Goal: Task Accomplishment & Management: Use online tool/utility

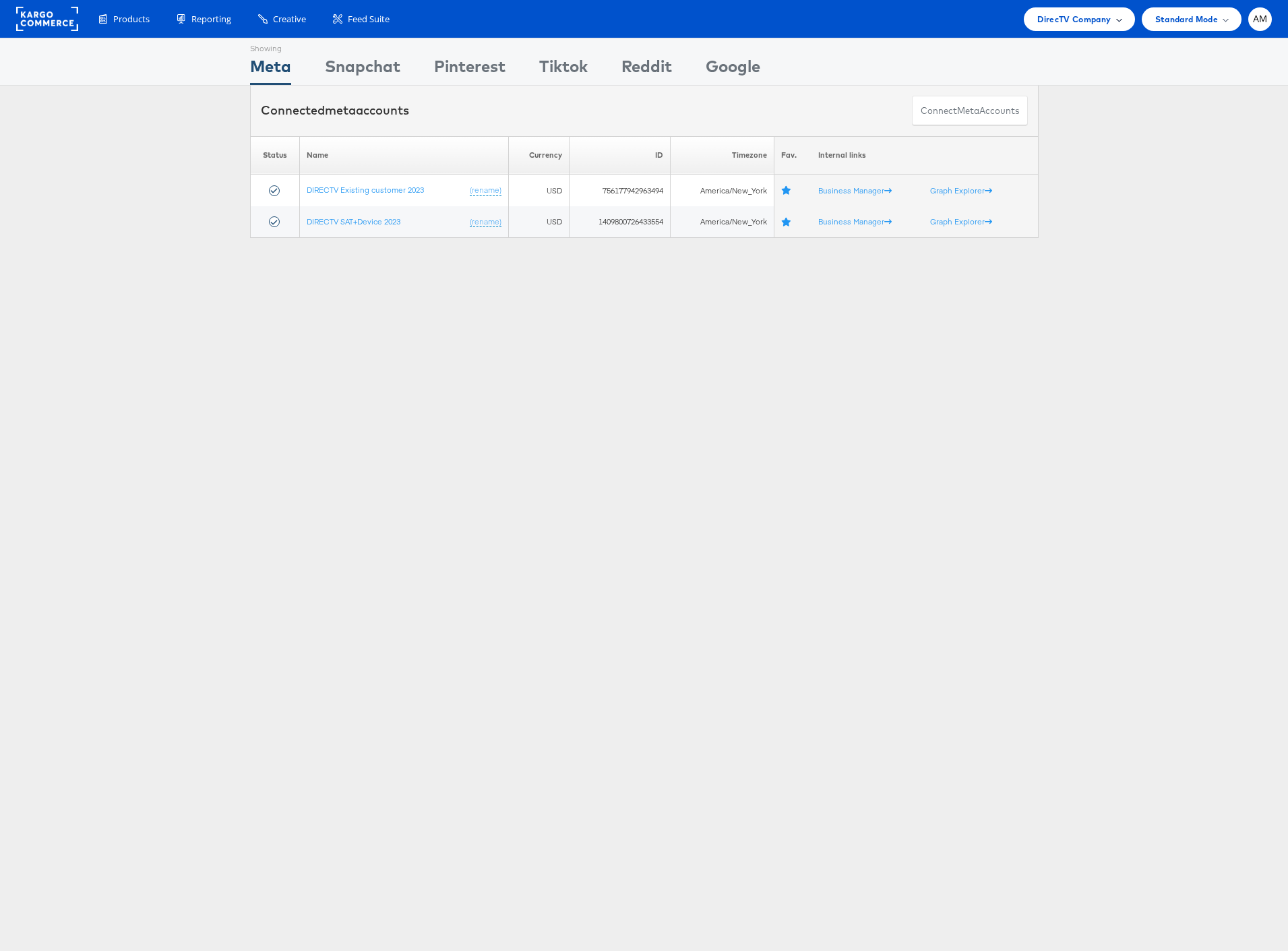
click at [1065, 14] on span "DirecTV Company" at bounding box center [1073, 19] width 74 height 14
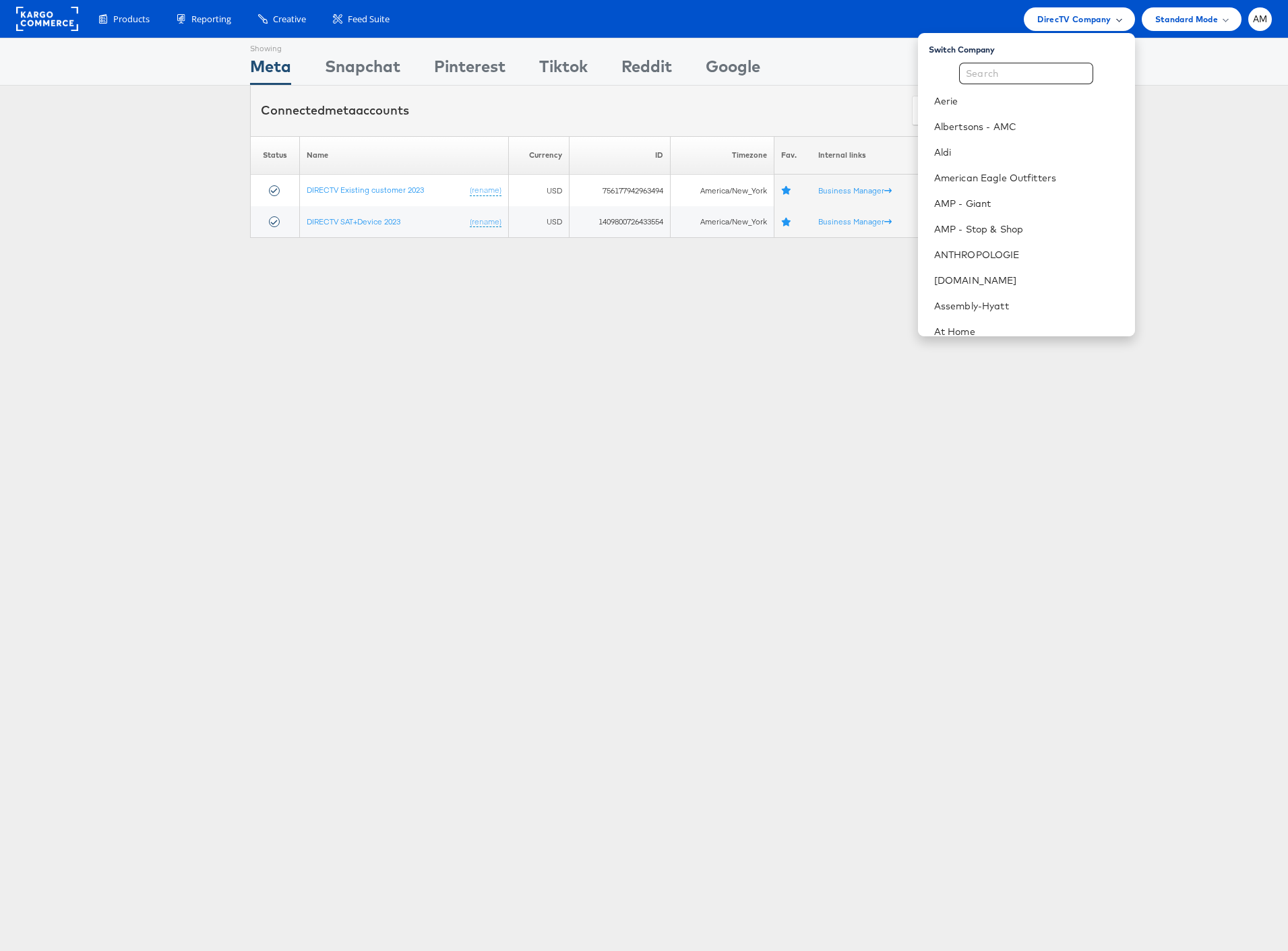
click at [1074, 17] on span "DirecTV Company" at bounding box center [1073, 19] width 74 height 14
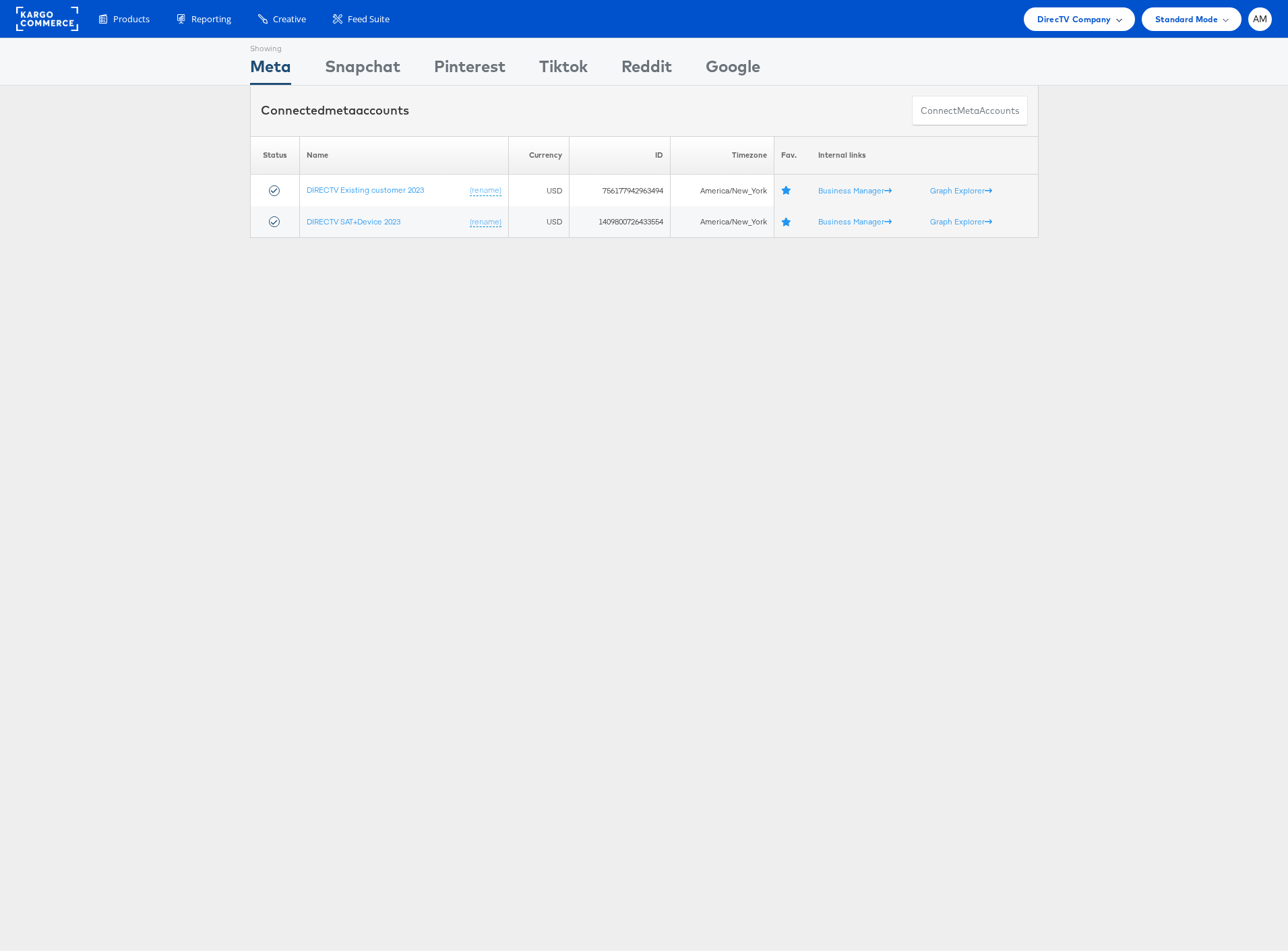
click at [1057, 13] on span "DirecTV Company" at bounding box center [1073, 19] width 74 height 14
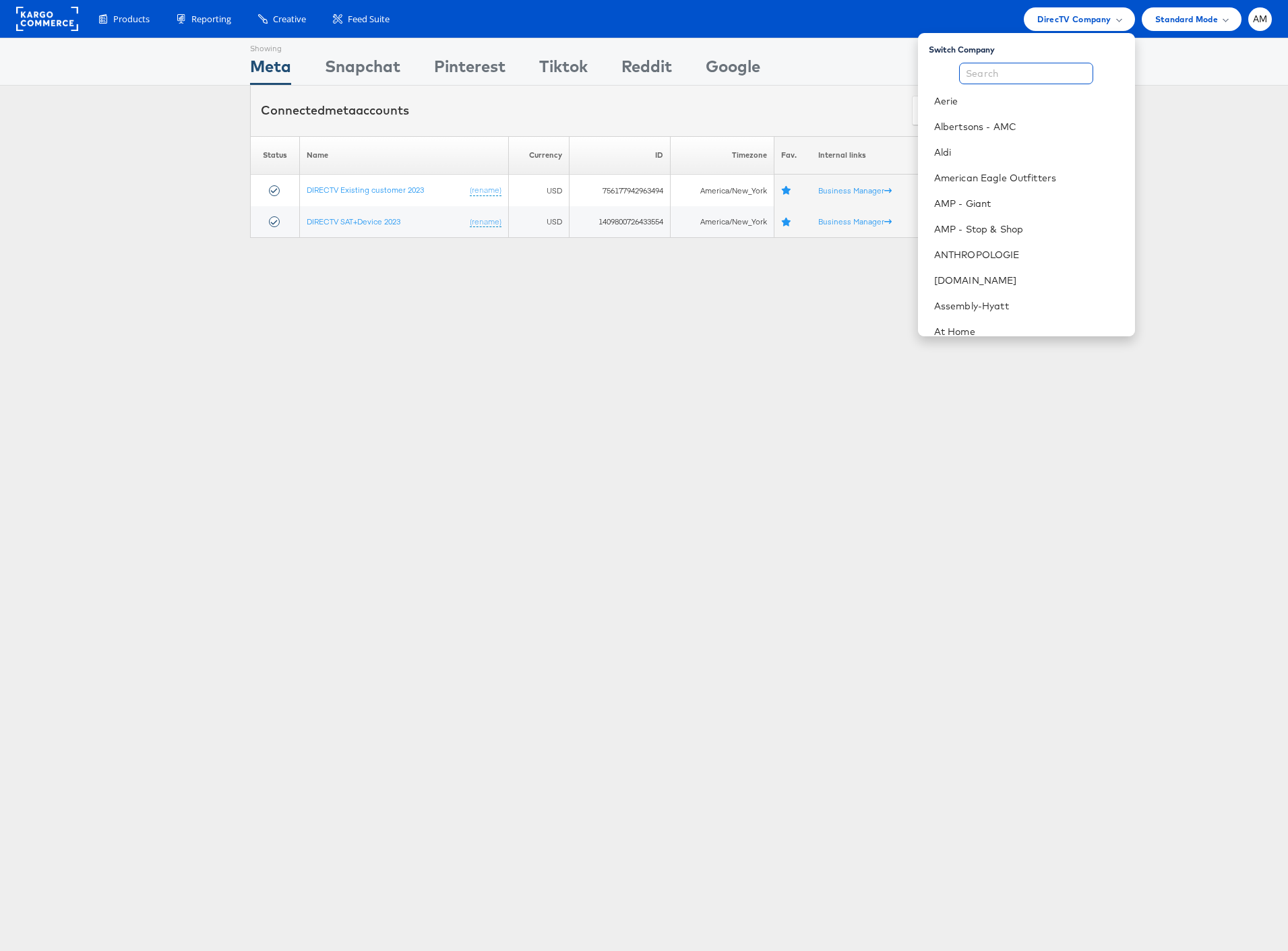
click at [996, 71] on input "text" at bounding box center [1026, 74] width 134 height 21
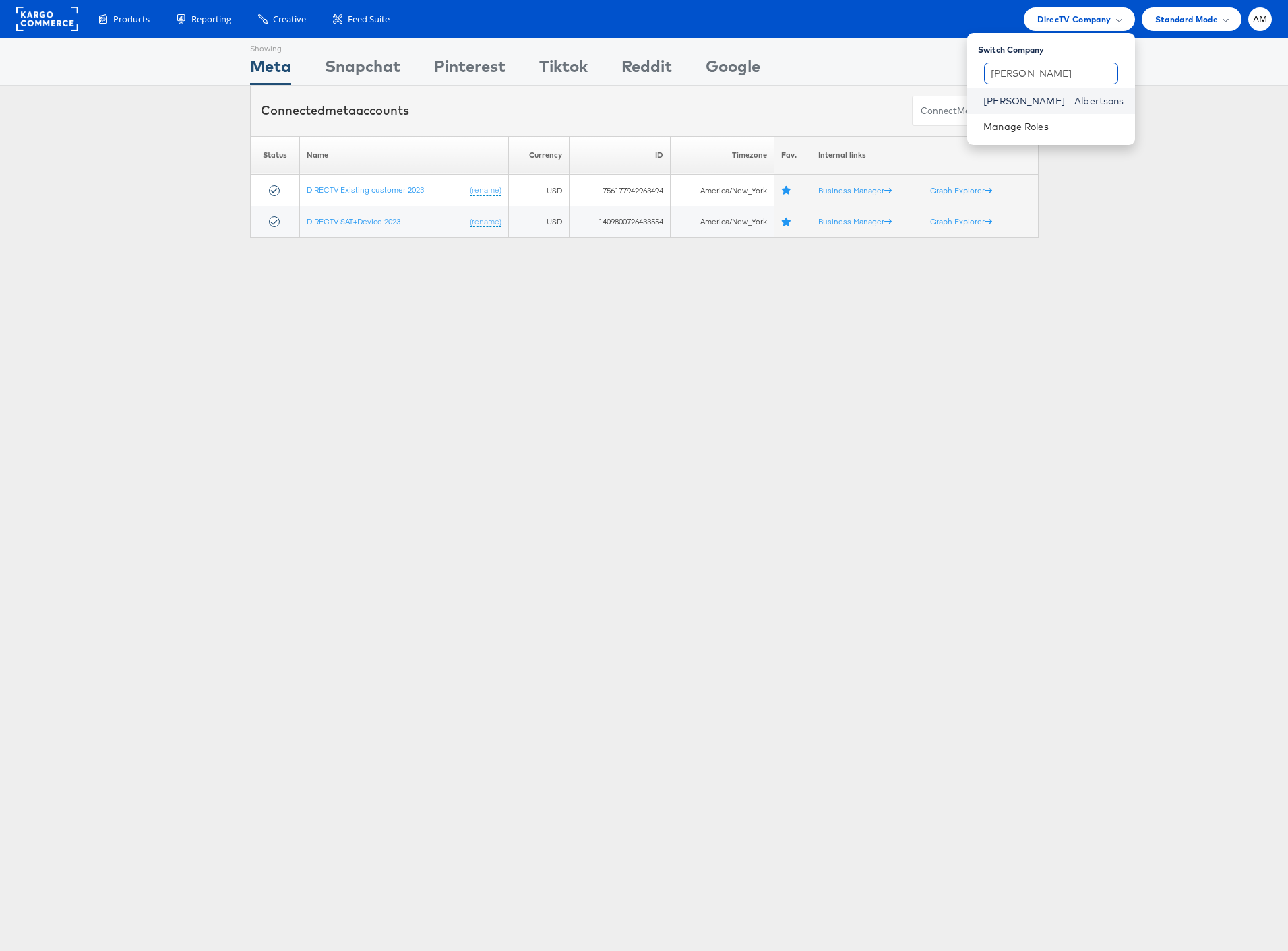
type input "merkle"
click at [1077, 102] on link "Merkle - Albertsons" at bounding box center [1053, 101] width 140 height 13
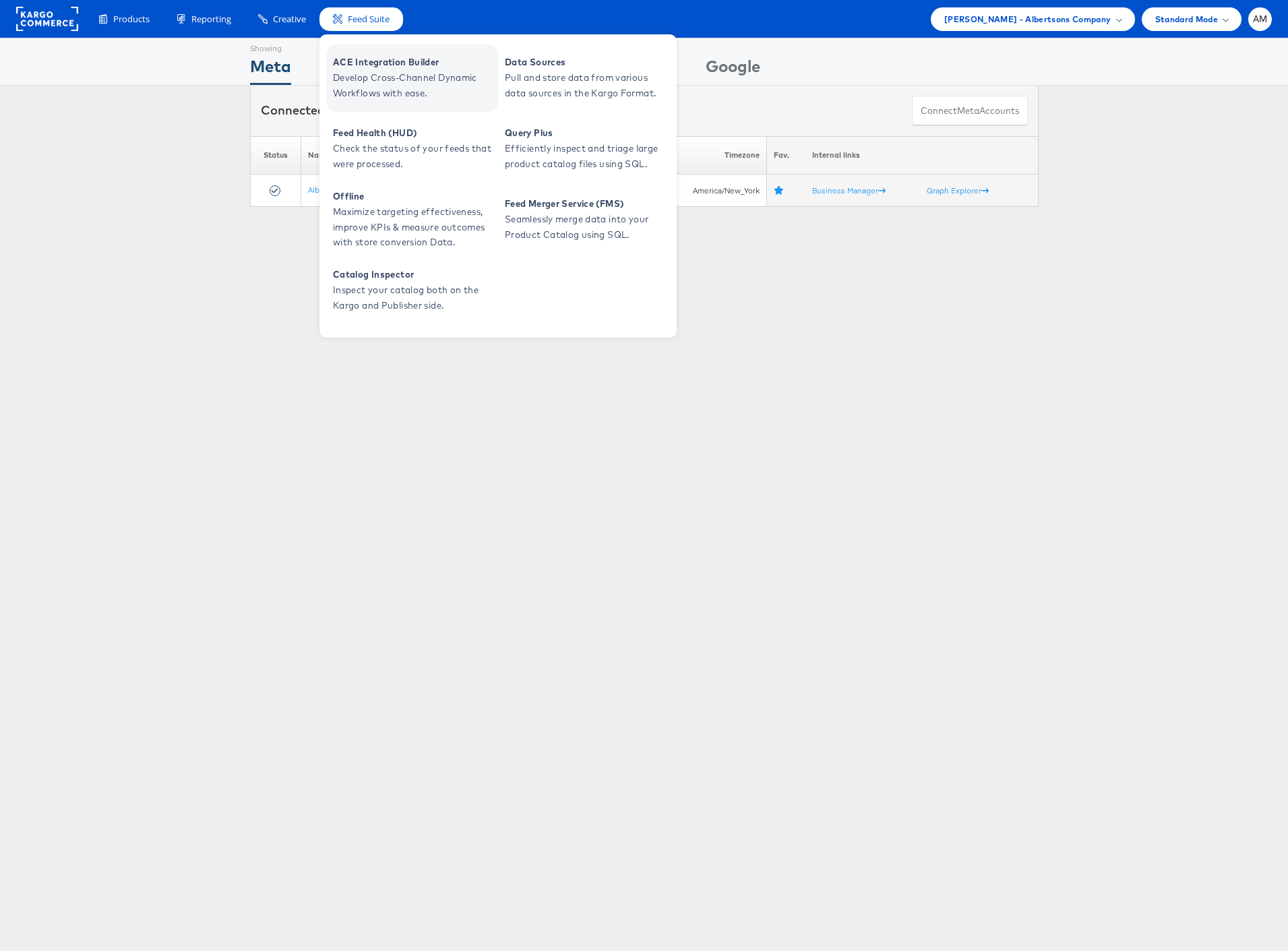
click at [385, 95] on span "Develop Cross-Channel Dynamic Workflows with ease." at bounding box center [414, 86] width 162 height 31
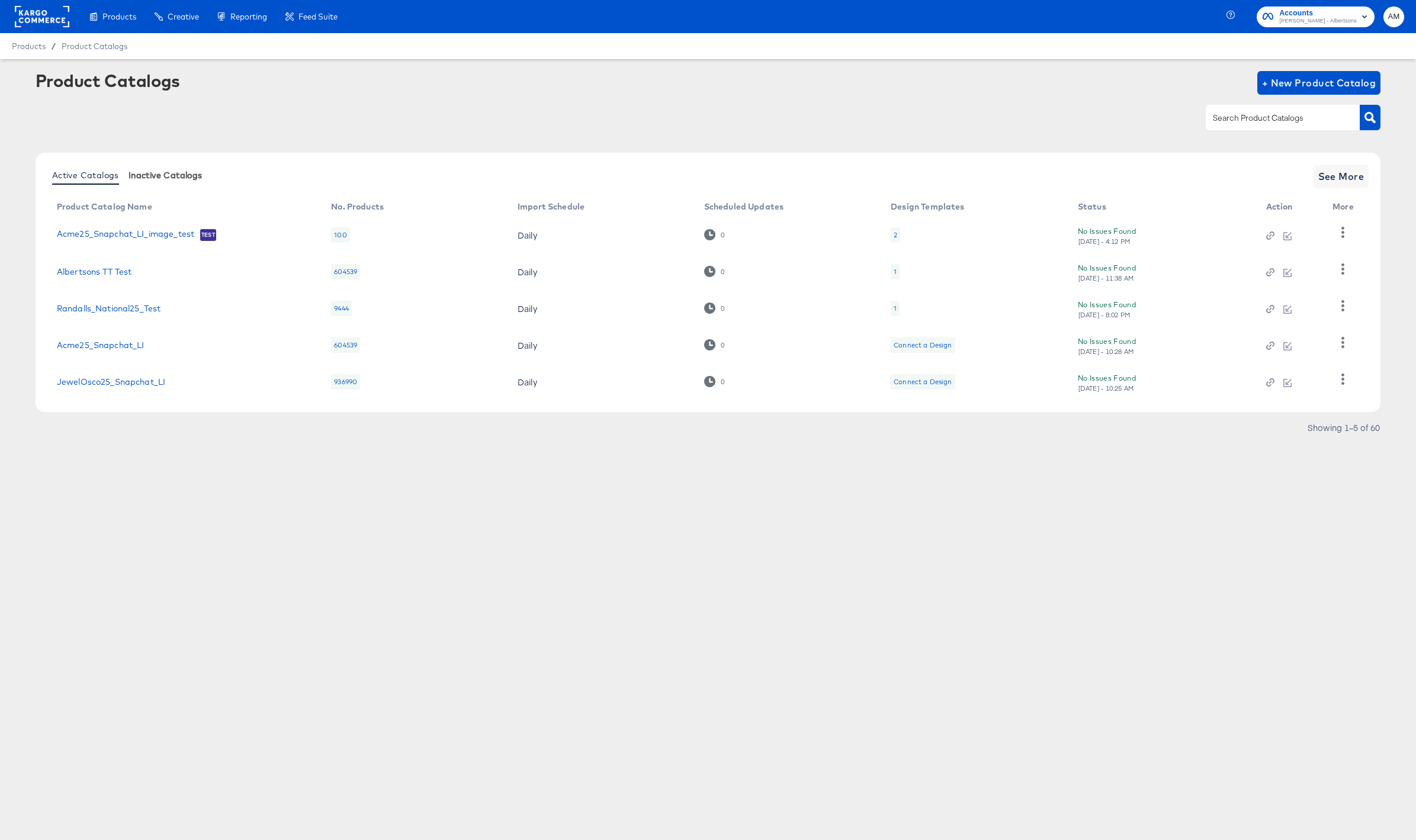
click at [175, 175] on span "Inactive Catalogs" at bounding box center [166, 175] width 74 height 9
click at [1327, 177] on span "See More" at bounding box center [1341, 176] width 46 height 17
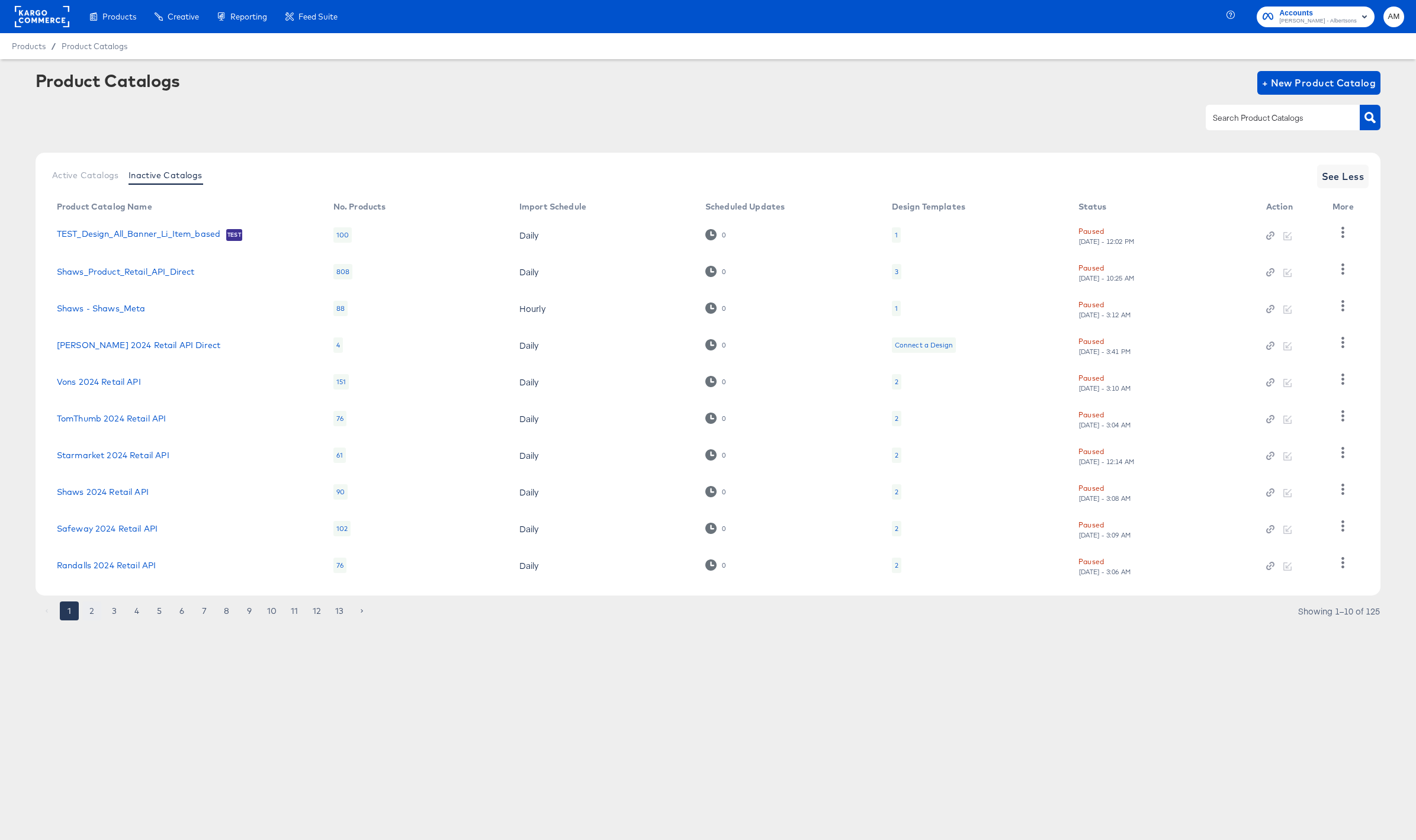
click at [90, 612] on button "2" at bounding box center [91, 611] width 19 height 19
click at [116, 612] on button "3" at bounding box center [114, 611] width 19 height 19
click at [137, 627] on article "Product Catalogs + New Product Catalog Active Catalogs Inactive Catalogs See Le…" at bounding box center [708, 361] width 1416 height 603
click at [142, 613] on button "4" at bounding box center [137, 611] width 19 height 19
click at [158, 627] on article "Product Catalogs + New Product Catalog Active Catalogs Inactive Catalogs See Le…" at bounding box center [708, 361] width 1416 height 603
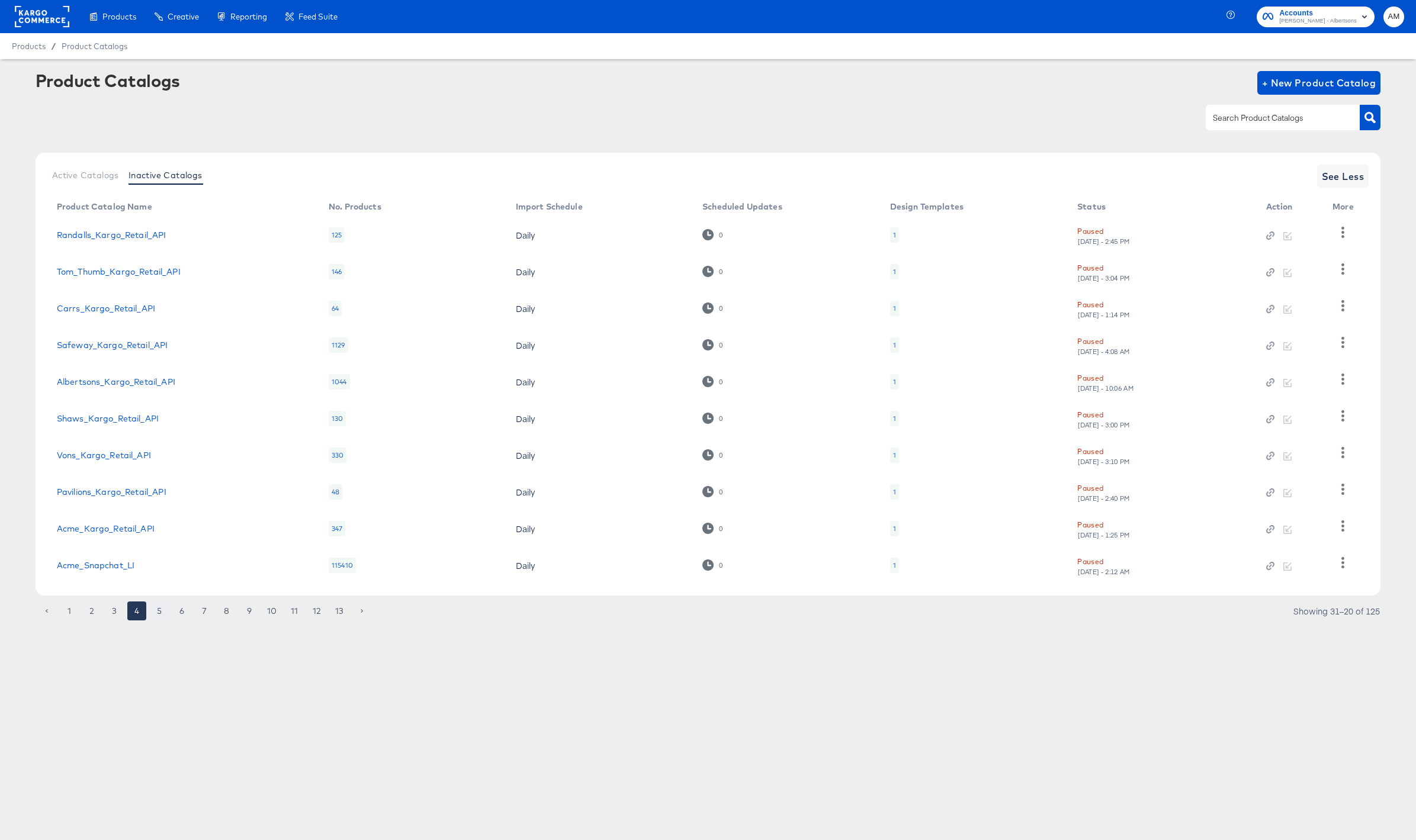
click at [158, 614] on button "5" at bounding box center [159, 611] width 19 height 19
click at [115, 346] on link "Albertsons_Kargo_Brand_CTV" at bounding box center [118, 345] width 124 height 9
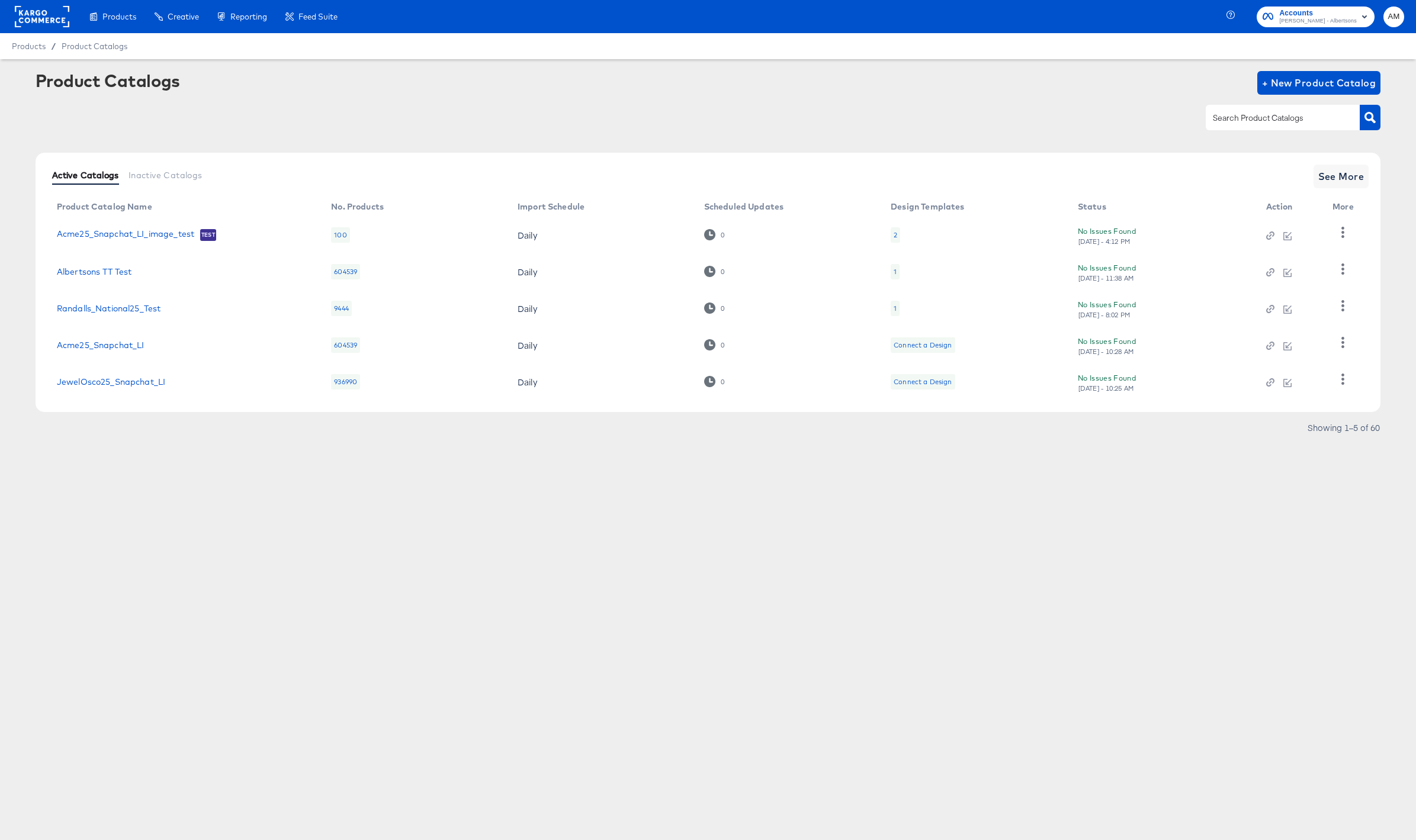
click at [97, 175] on span "Active Catalogs" at bounding box center [86, 175] width 67 height 9
click at [1286, 78] on span "+ New Product Catalog" at bounding box center [1319, 83] width 114 height 17
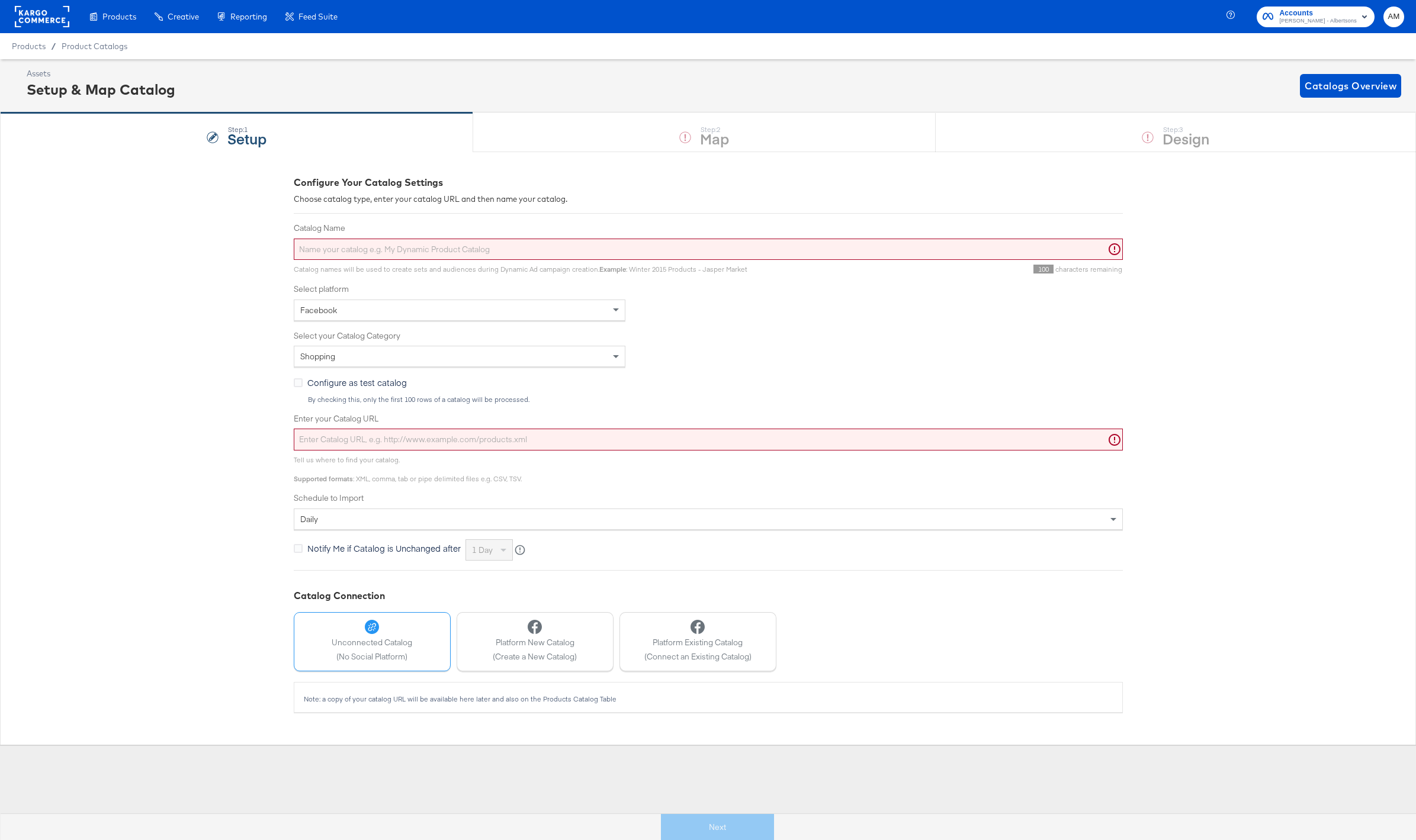
click at [335, 306] on span "Facebook" at bounding box center [319, 310] width 37 height 11
click at [346, 356] on div "Select type of catalog" at bounding box center [459, 356] width 330 height 20
drag, startPoint x: 94, startPoint y: 59, endPoint x: 76, endPoint y: 44, distance: 23.4
click at [94, 58] on div "Products Products Product Catalogs Enhance Your Product Catalog, Map Them to Pu…" at bounding box center [708, 420] width 1416 height 840
click at [30, 17] on rect at bounding box center [41, 16] width 54 height 21
